Goal: Task Accomplishment & Management: Complete application form

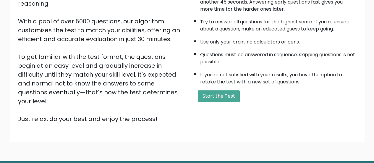
scroll to position [108, 0]
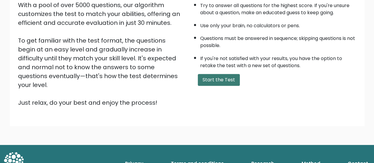
click at [219, 77] on button "Start the Test" at bounding box center [219, 80] width 42 height 12
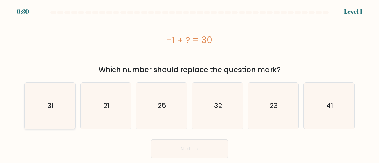
click at [60, 98] on icon "31" at bounding box center [50, 106] width 46 height 46
click at [189, 83] on input "a. 31" at bounding box center [189, 82] width 0 height 1
radio input "true"
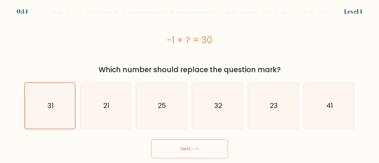
click at [188, 146] on button "Next" at bounding box center [189, 148] width 77 height 19
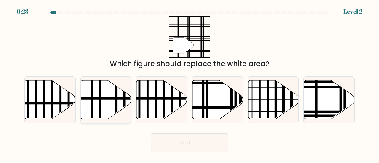
click at [107, 88] on icon at bounding box center [105, 99] width 51 height 39
click at [189, 83] on input "b." at bounding box center [189, 82] width 0 height 1
radio input "true"
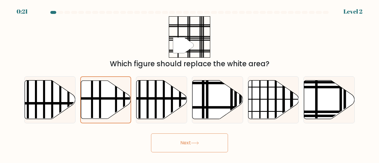
click at [162, 141] on button "Next" at bounding box center [189, 142] width 77 height 19
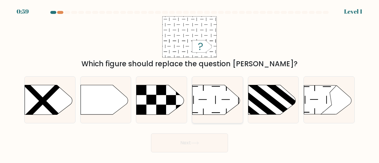
click at [199, 104] on icon at bounding box center [215, 100] width 47 height 30
click at [190, 83] on input "d." at bounding box center [189, 82] width 0 height 1
radio input "true"
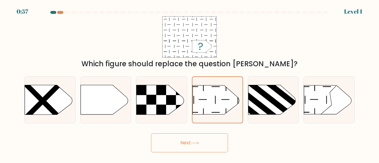
click at [196, 142] on icon at bounding box center [195, 142] width 8 height 3
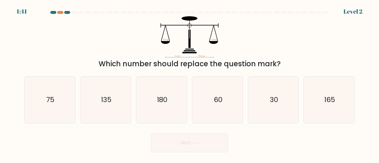
click at [196, 142] on icon at bounding box center [195, 142] width 8 height 3
click at [55, 100] on icon "75" at bounding box center [50, 100] width 46 height 46
click at [189, 83] on input "a. 75" at bounding box center [189, 82] width 0 height 1
radio input "true"
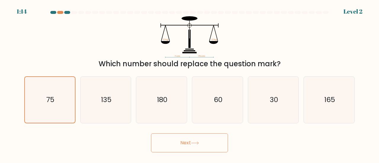
click at [180, 139] on button "Next" at bounding box center [189, 142] width 77 height 19
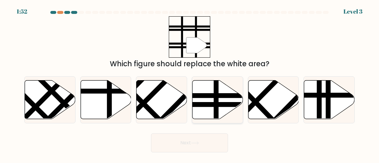
click at [208, 96] on line at bounding box center [200, 96] width 102 height 0
click at [190, 83] on input "d." at bounding box center [189, 82] width 0 height 1
radio input "true"
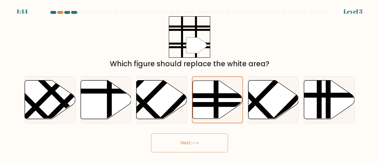
click at [252, 49] on div "" Which figure should replace the white area?" at bounding box center [189, 42] width 337 height 53
click at [188, 139] on button "Next" at bounding box center [189, 142] width 77 height 19
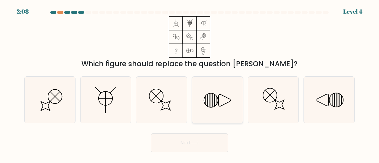
click at [219, 108] on icon at bounding box center [217, 100] width 46 height 46
click at [190, 83] on input "d." at bounding box center [189, 82] width 0 height 1
radio input "true"
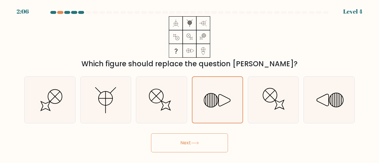
click at [203, 145] on button "Next" at bounding box center [189, 142] width 77 height 19
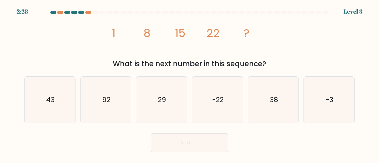
click at [199, 33] on icon "image/svg+xml 1 8 15 22 ?" at bounding box center [190, 36] width 166 height 41
click at [176, 113] on icon "29" at bounding box center [161, 100] width 46 height 46
click at [189, 83] on input "c. 29" at bounding box center [189, 82] width 0 height 1
radio input "true"
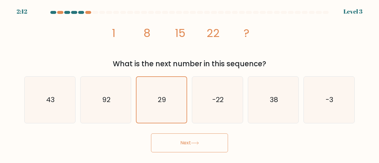
click at [178, 144] on button "Next" at bounding box center [189, 142] width 77 height 19
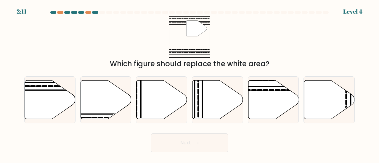
click at [178, 144] on button "Next" at bounding box center [189, 142] width 77 height 19
click at [57, 95] on icon at bounding box center [50, 99] width 51 height 39
click at [189, 83] on input "a." at bounding box center [189, 82] width 0 height 1
radio input "true"
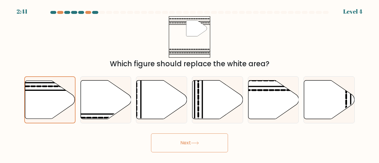
click at [214, 142] on button "Next" at bounding box center [189, 142] width 77 height 19
